Goal: Task Accomplishment & Management: Complete application form

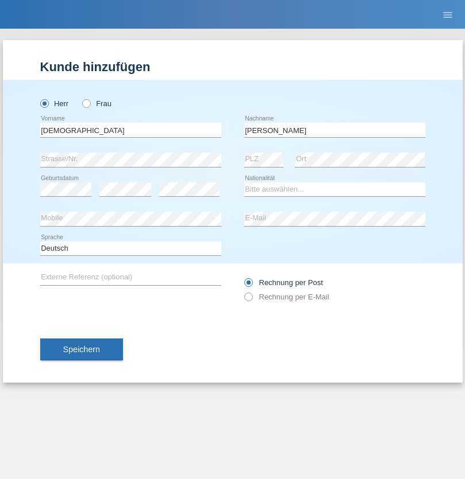
type input "[PERSON_NAME]"
select select "CH"
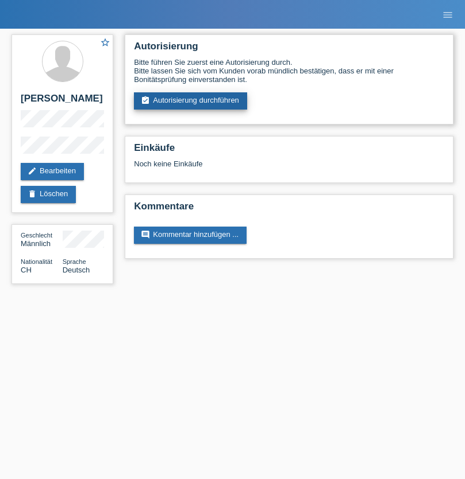
click at [191, 101] on link "assignment_turned_in Autorisierung durchführen" at bounding box center [190, 100] width 113 height 17
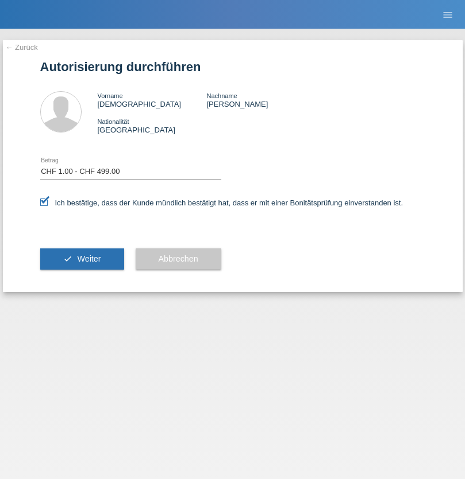
select select "1"
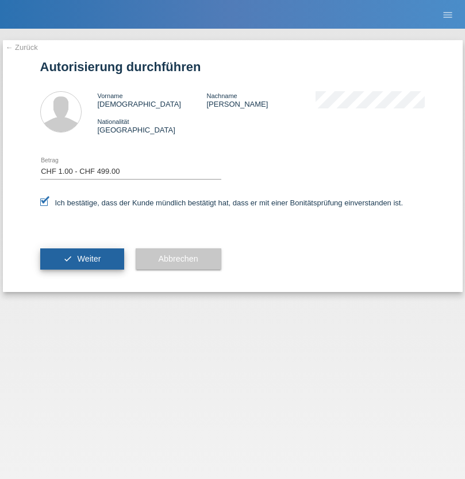
click at [82, 259] on span "Weiter" at bounding box center [89, 258] width 24 height 9
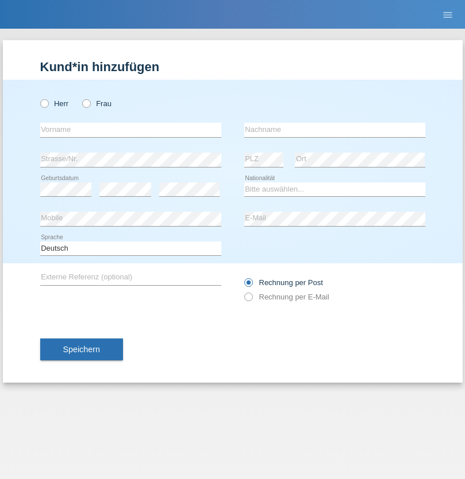
radio input "true"
click at [130, 130] on input "text" at bounding box center [130, 130] width 181 height 14
type input "Gianluca"
click at [334, 130] on input "text" at bounding box center [334, 130] width 181 height 14
type input "Rizzo"
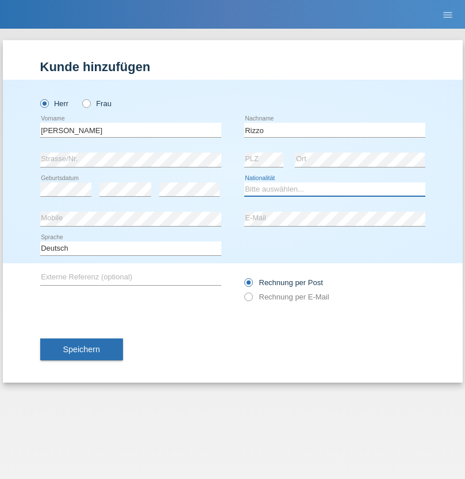
select select "CH"
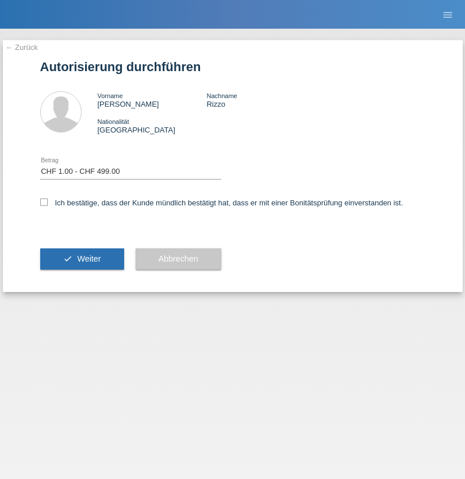
select select "1"
checkbox input "true"
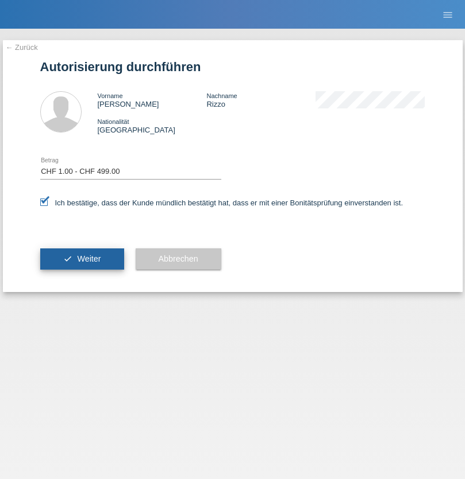
click at [82, 259] on span "Weiter" at bounding box center [89, 258] width 24 height 9
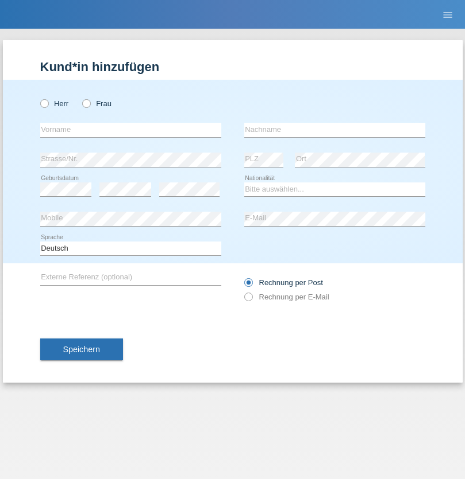
radio input "true"
click at [130, 130] on input "text" at bounding box center [130, 130] width 181 height 14
type input "[PERSON_NAME] [PERSON_NAME]"
click at [334, 130] on input "text" at bounding box center [334, 130] width 181 height 14
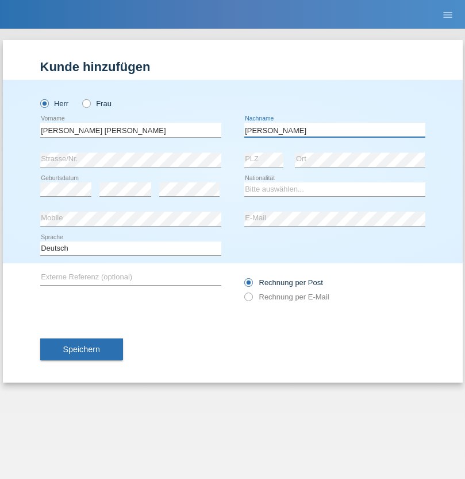
type input "[PERSON_NAME]"
select select "PA"
select select "C"
select select "30"
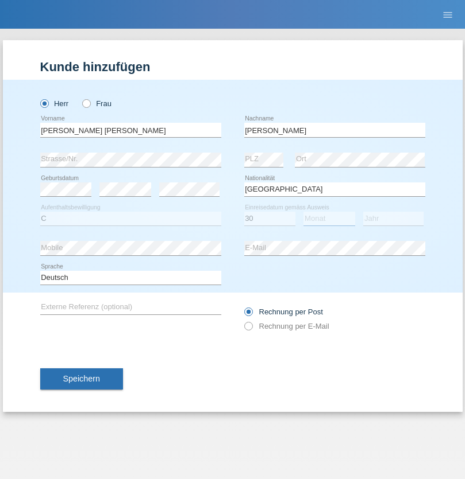
select select "04"
select select "2021"
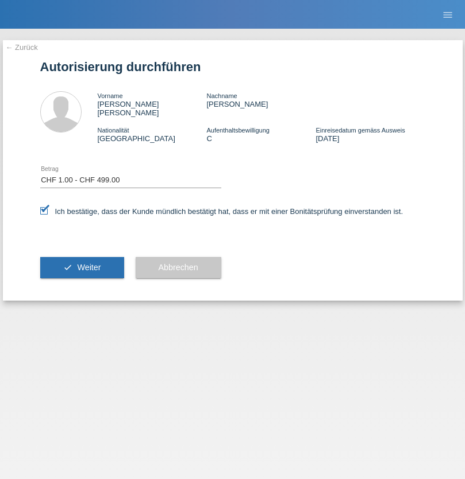
select select "1"
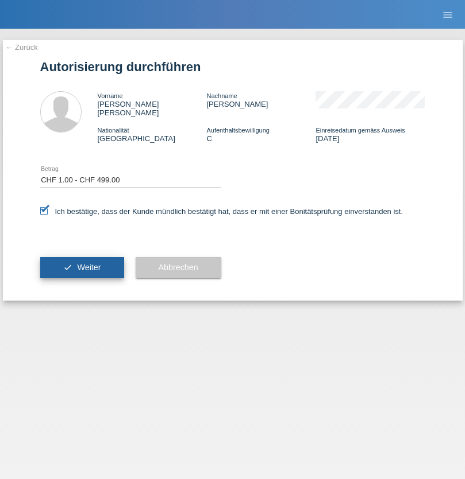
click at [82, 263] on span "Weiter" at bounding box center [89, 267] width 24 height 9
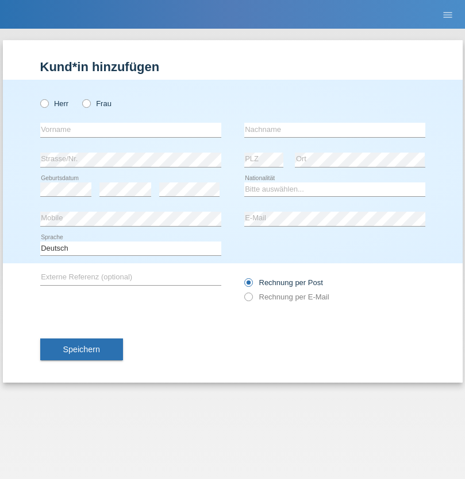
radio input "true"
click at [130, 130] on input "text" at bounding box center [130, 130] width 181 height 14
type input "[PERSON_NAME]"
click at [334, 130] on input "text" at bounding box center [334, 130] width 181 height 14
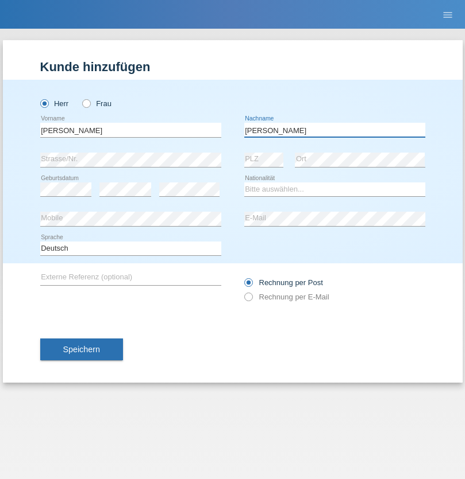
type input "[PERSON_NAME]"
select select "ES"
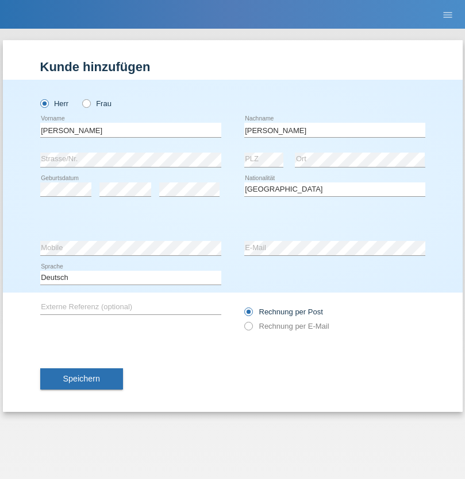
select select "C"
select select "30"
select select "06"
select select "2021"
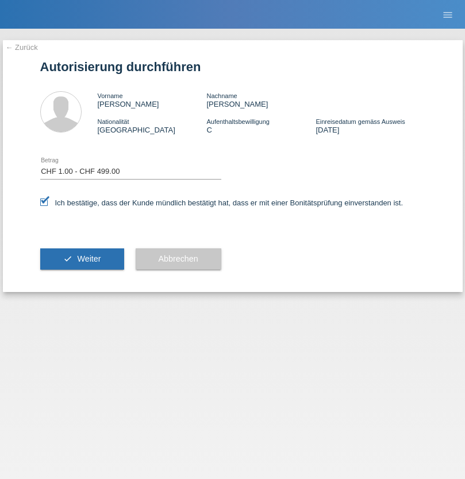
select select "1"
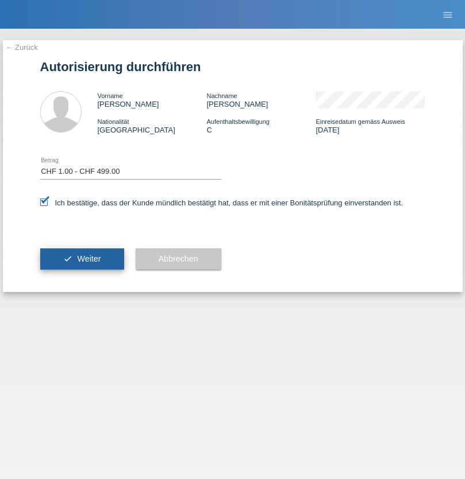
click at [82, 259] on span "Weiter" at bounding box center [89, 258] width 24 height 9
